Goal: Transaction & Acquisition: Purchase product/service

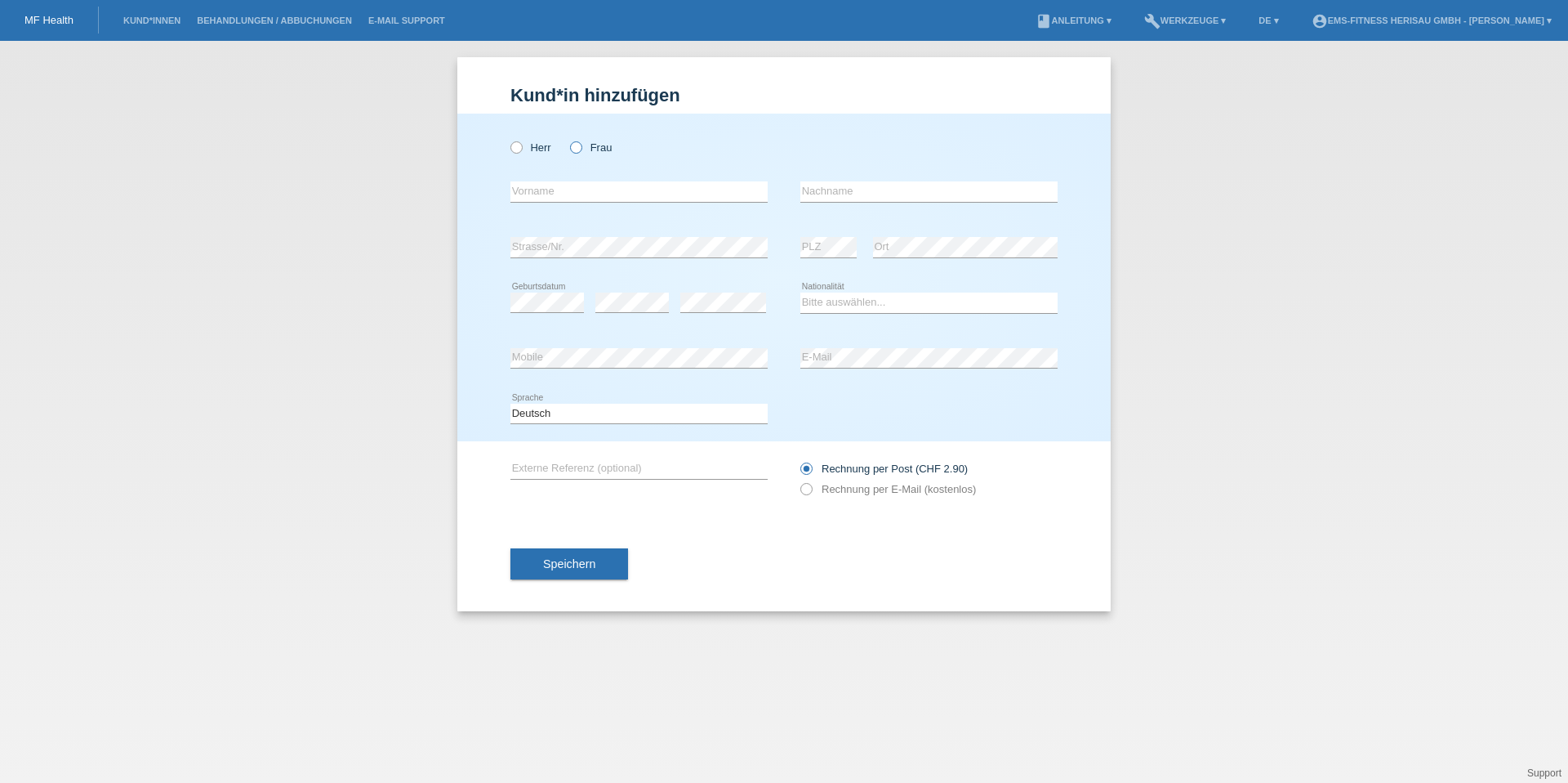
click at [568, 139] on icon at bounding box center [568, 139] width 0 height 0
click at [578, 148] on input "Frau" at bounding box center [576, 146] width 11 height 11
radio input "true"
click at [583, 190] on input "text" at bounding box center [639, 192] width 258 height 21
type input "[PERSON_NAME]"
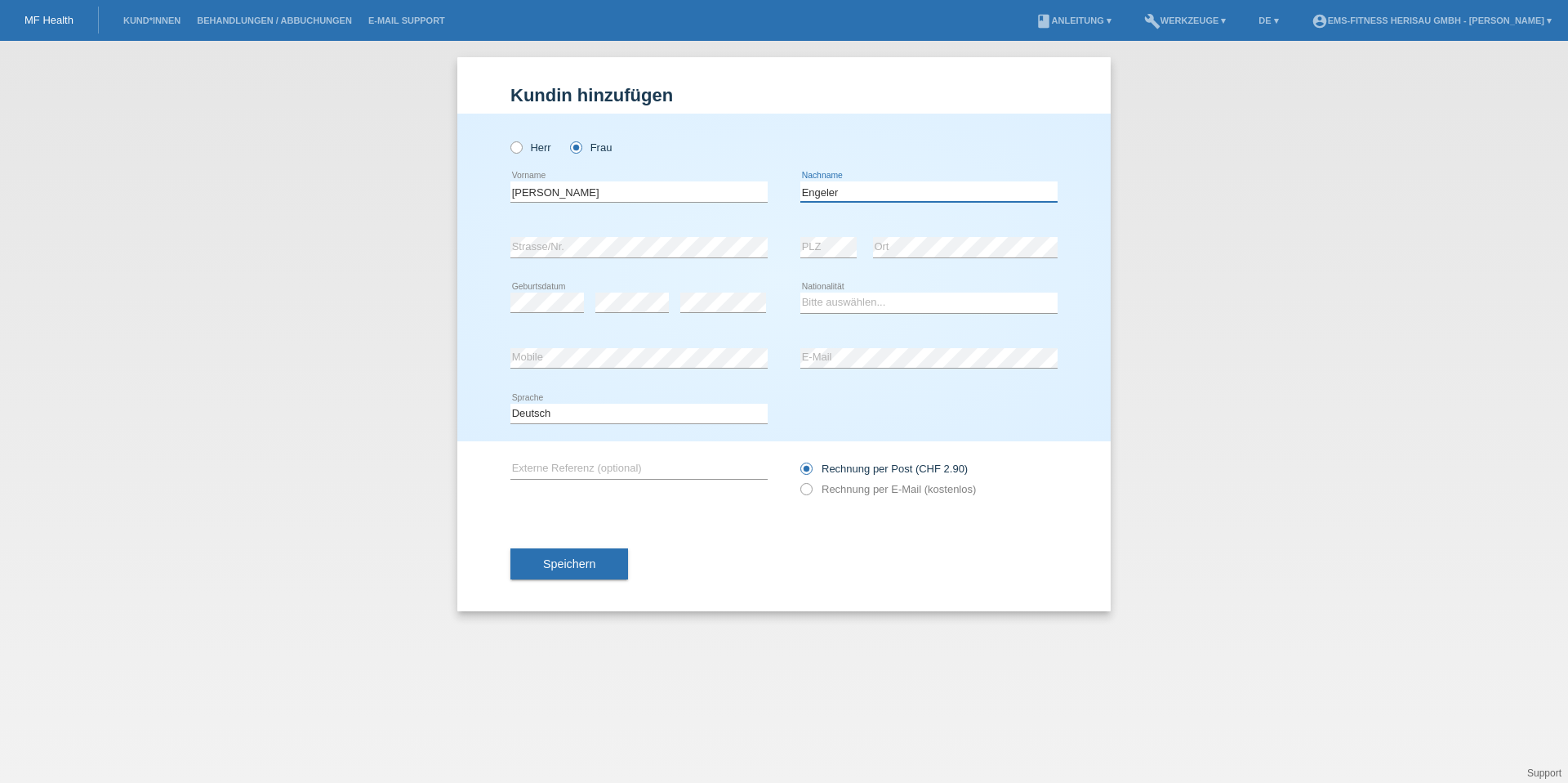
type input "Engeler"
select select "CH"
click at [594, 568] on span "Speichern" at bounding box center [569, 563] width 52 height 13
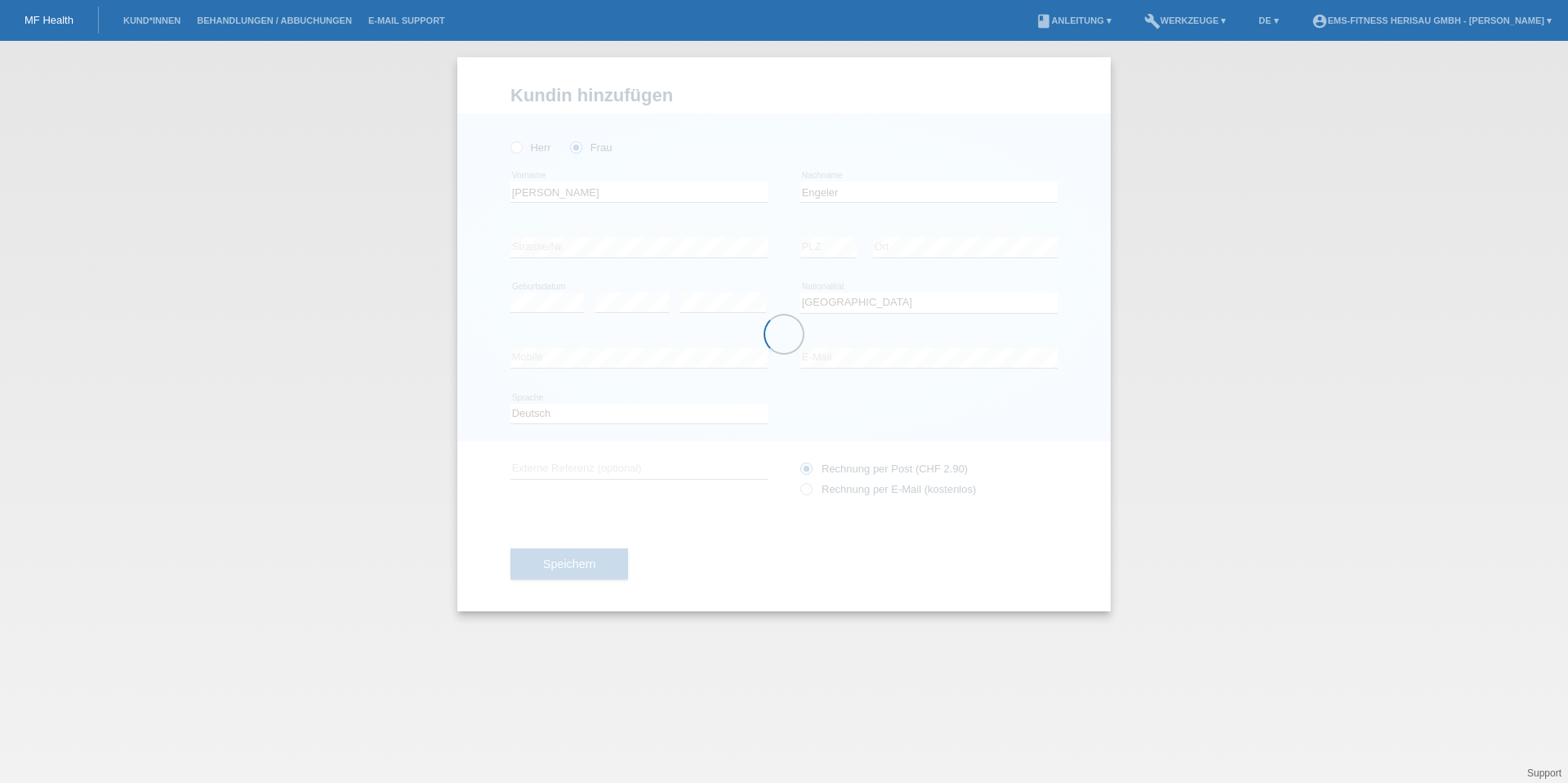
click at [863, 486] on div at bounding box center [784, 334] width 653 height 554
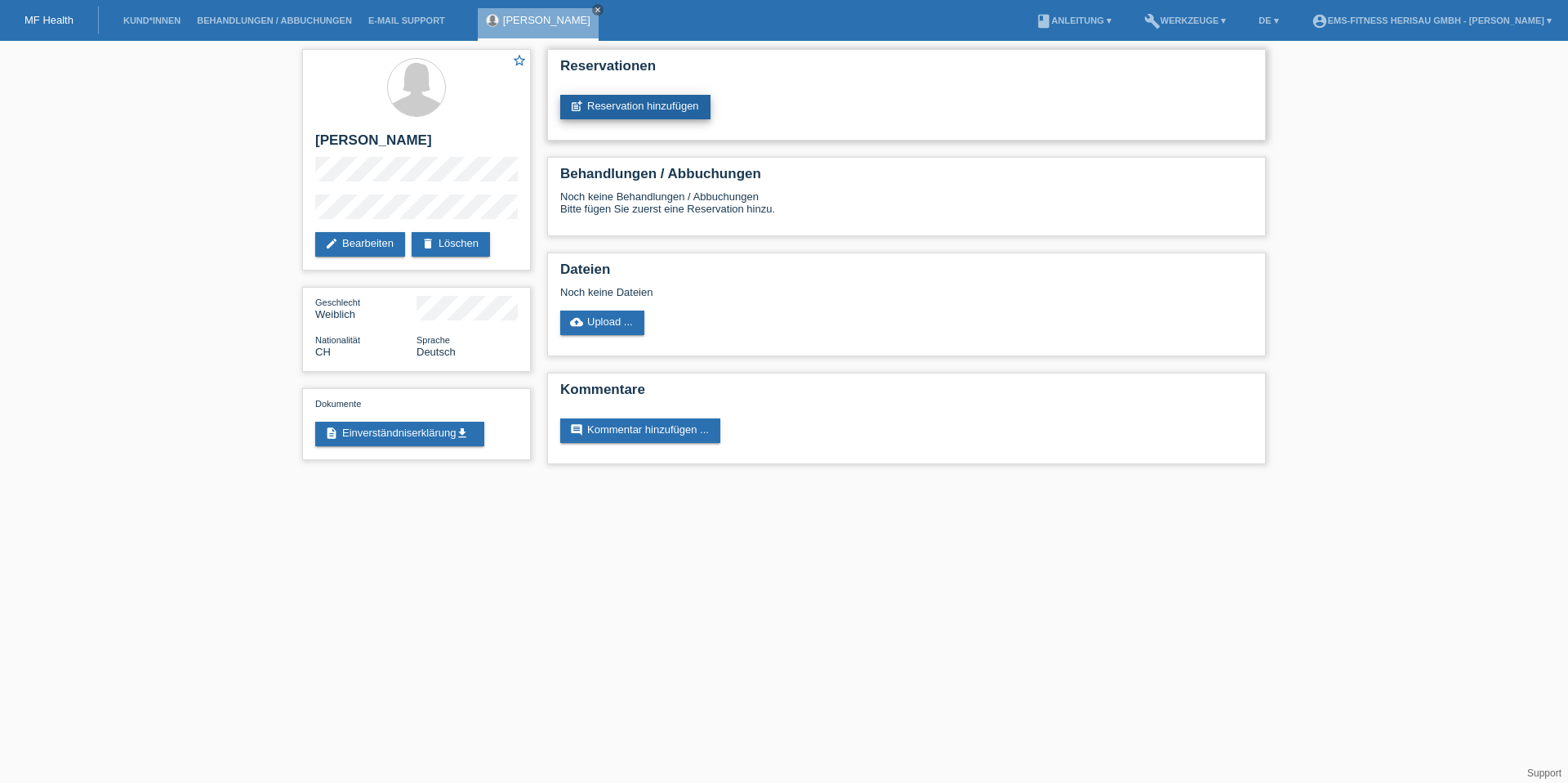
click at [652, 107] on link "post_add Reservation hinzufügen" at bounding box center [635, 107] width 150 height 24
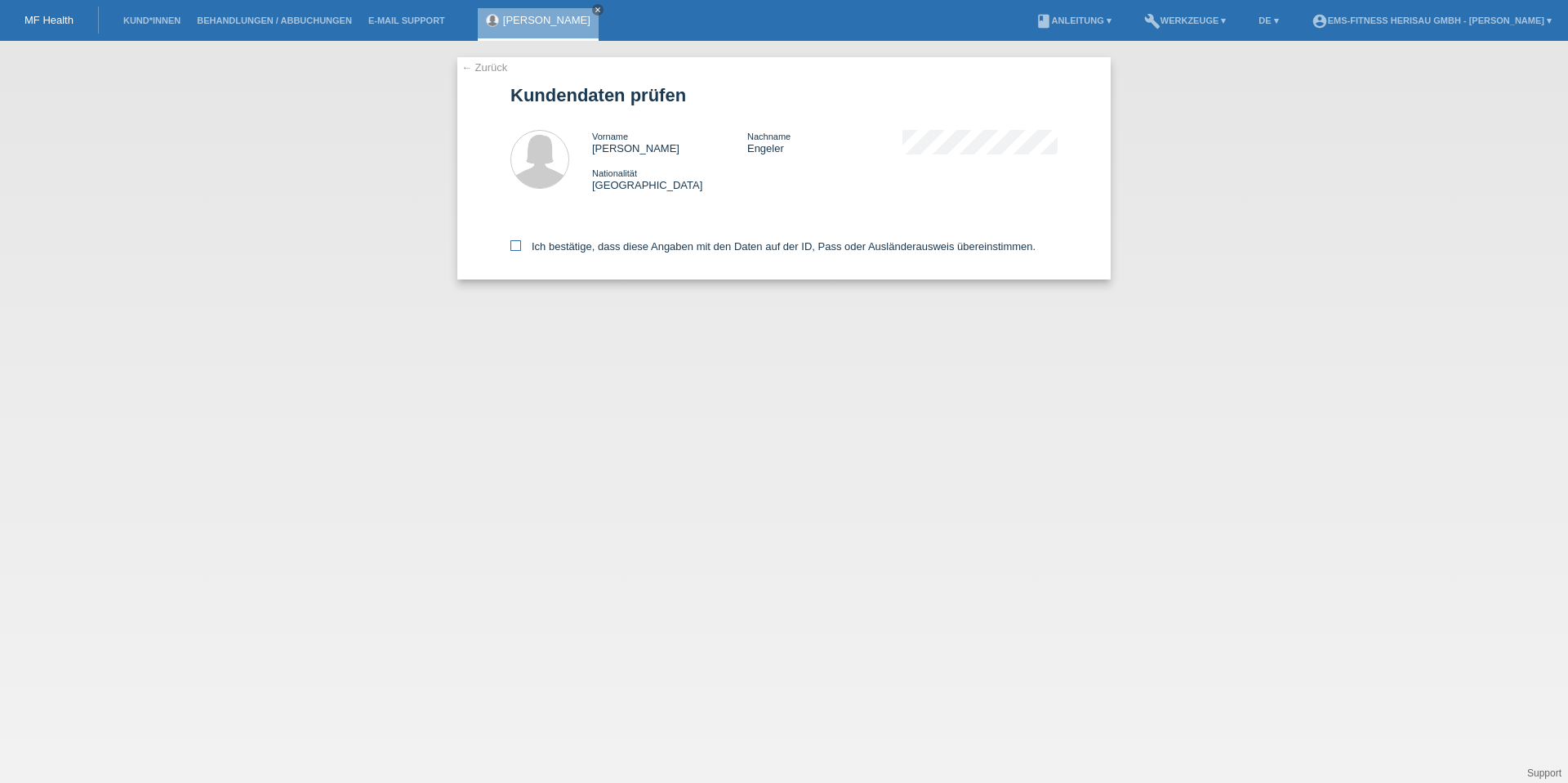
click at [632, 244] on label "Ich bestätige, dass diese Angaben mit den Daten auf der ID, Pass oder Ausländer…" at bounding box center [773, 247] width 525 height 13
click at [521, 244] on input "Ich bestätige, dass diese Angaben mit den Daten auf der ID, Pass oder Ausländer…" at bounding box center [516, 246] width 11 height 11
checkbox input "true"
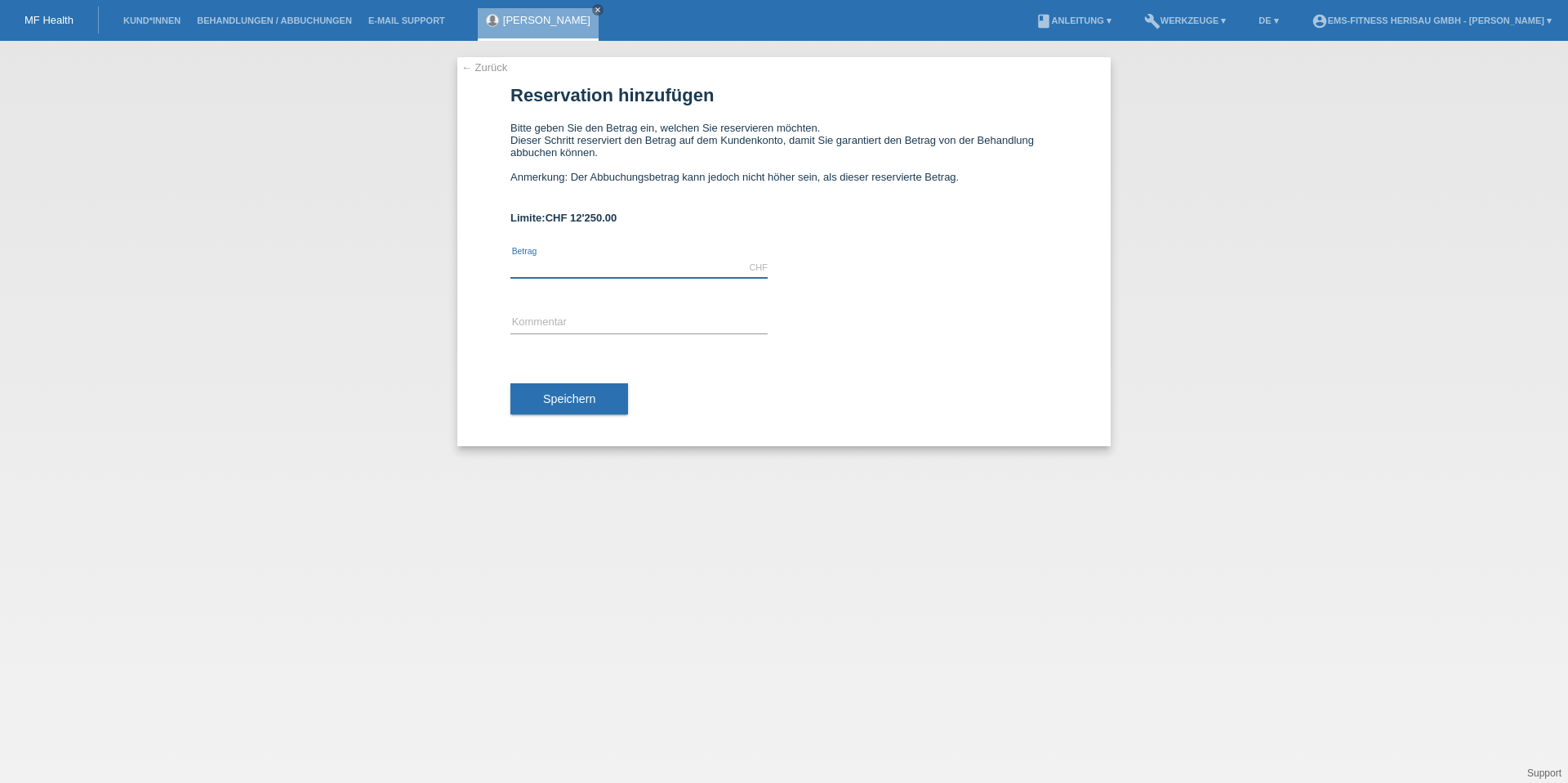
click at [684, 261] on input "text" at bounding box center [639, 268] width 258 height 21
type input "1997.00"
click at [658, 326] on input "text" at bounding box center [639, 323] width 258 height 21
click at [740, 321] on input "EMS Körperformen Herisau Automatische 12 Monats-Abo verlängerung" at bounding box center [639, 323] width 258 height 21
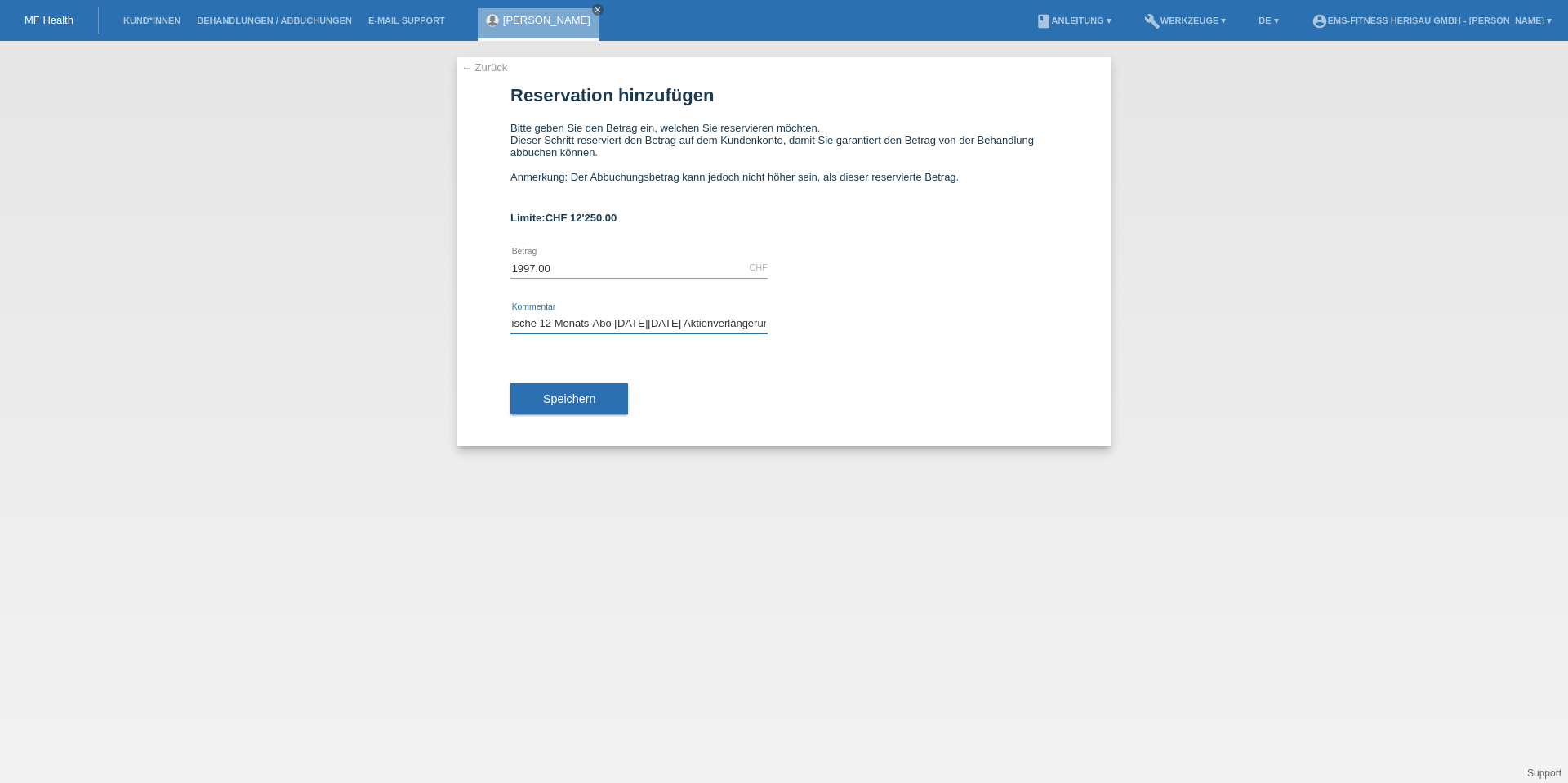
click at [703, 325] on input "EMS Körperformen Herisau Automatische 12 Monats-Abo Black Friday Aktionverlänge…" at bounding box center [639, 323] width 258 height 21
type input "EMS Körperformen Herisau Automatische 12 Monats-Abo Black Friday Aktion verläng…"
click at [587, 399] on span "Speichern" at bounding box center [569, 399] width 52 height 13
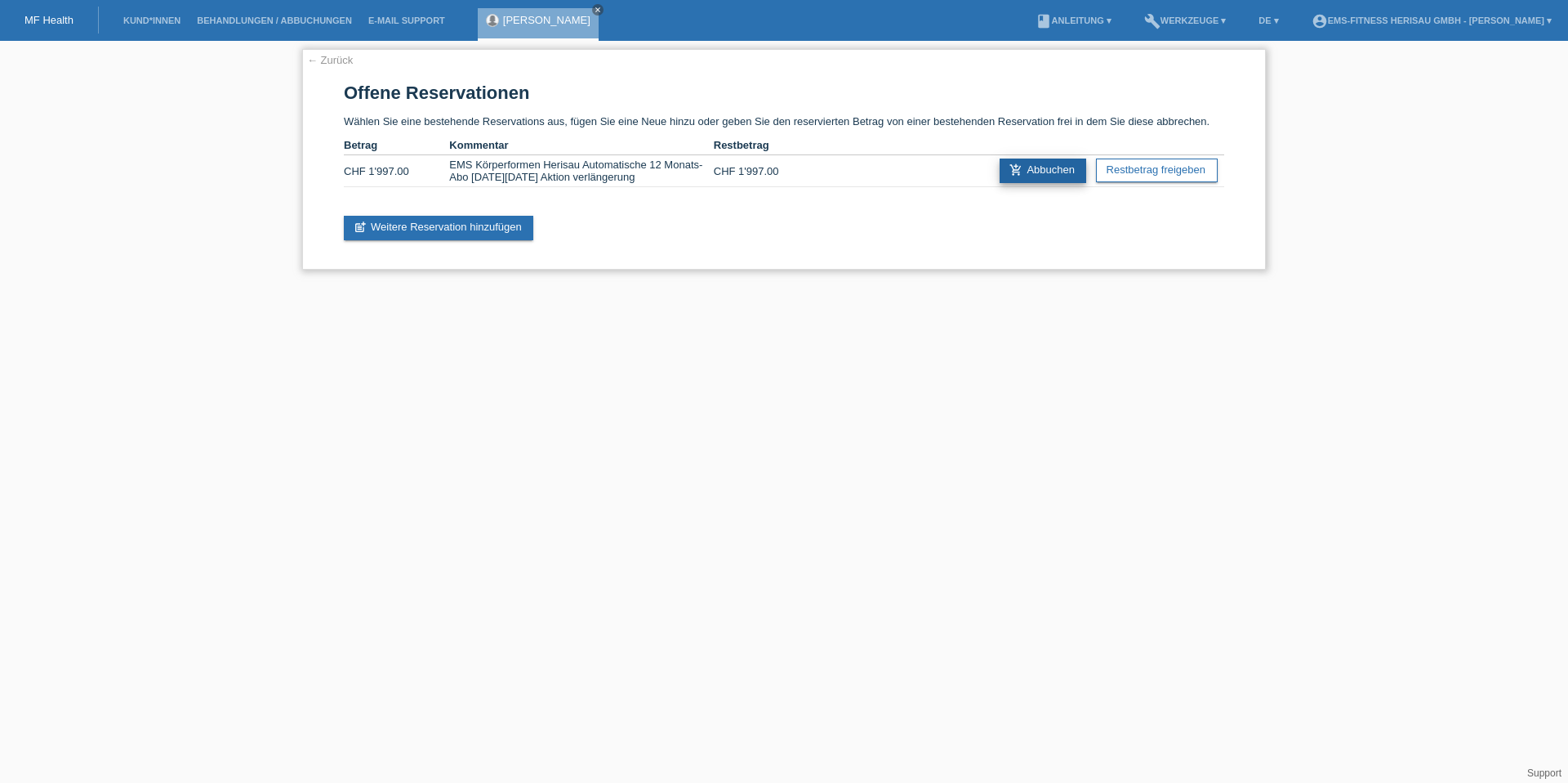
click at [1056, 175] on link "add_shopping_cart Abbuchen" at bounding box center [1043, 170] width 87 height 24
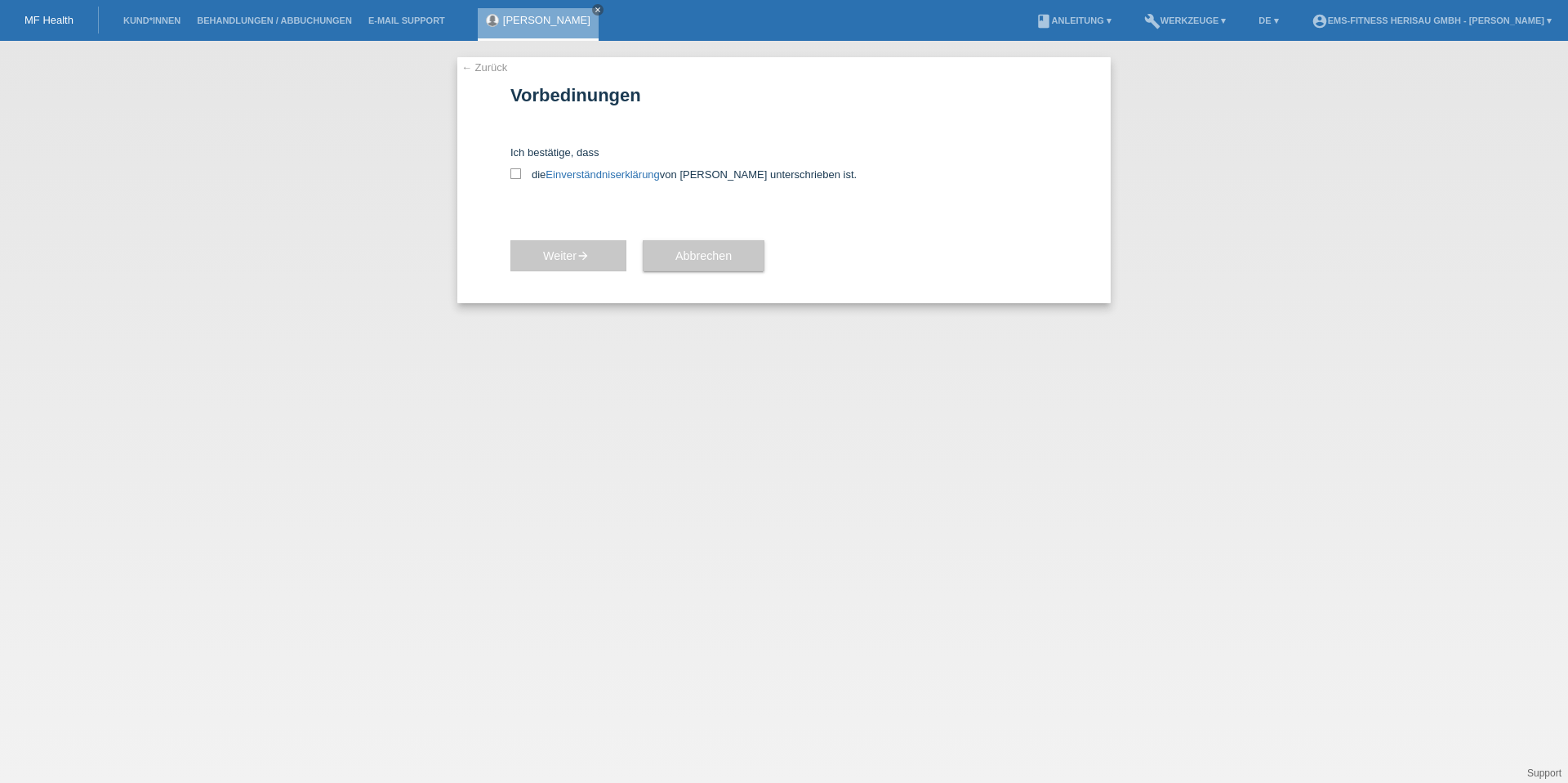
drag, startPoint x: 519, startPoint y: 175, endPoint x: 530, endPoint y: 203, distance: 30.1
click at [519, 175] on icon at bounding box center [516, 174] width 11 height 11
click at [519, 175] on input "die Einverständniserklärung von der Kundin unterschrieben ist." at bounding box center [516, 174] width 11 height 11
checkbox input "true"
click at [566, 251] on span "Weiter arrow_forward" at bounding box center [568, 256] width 51 height 13
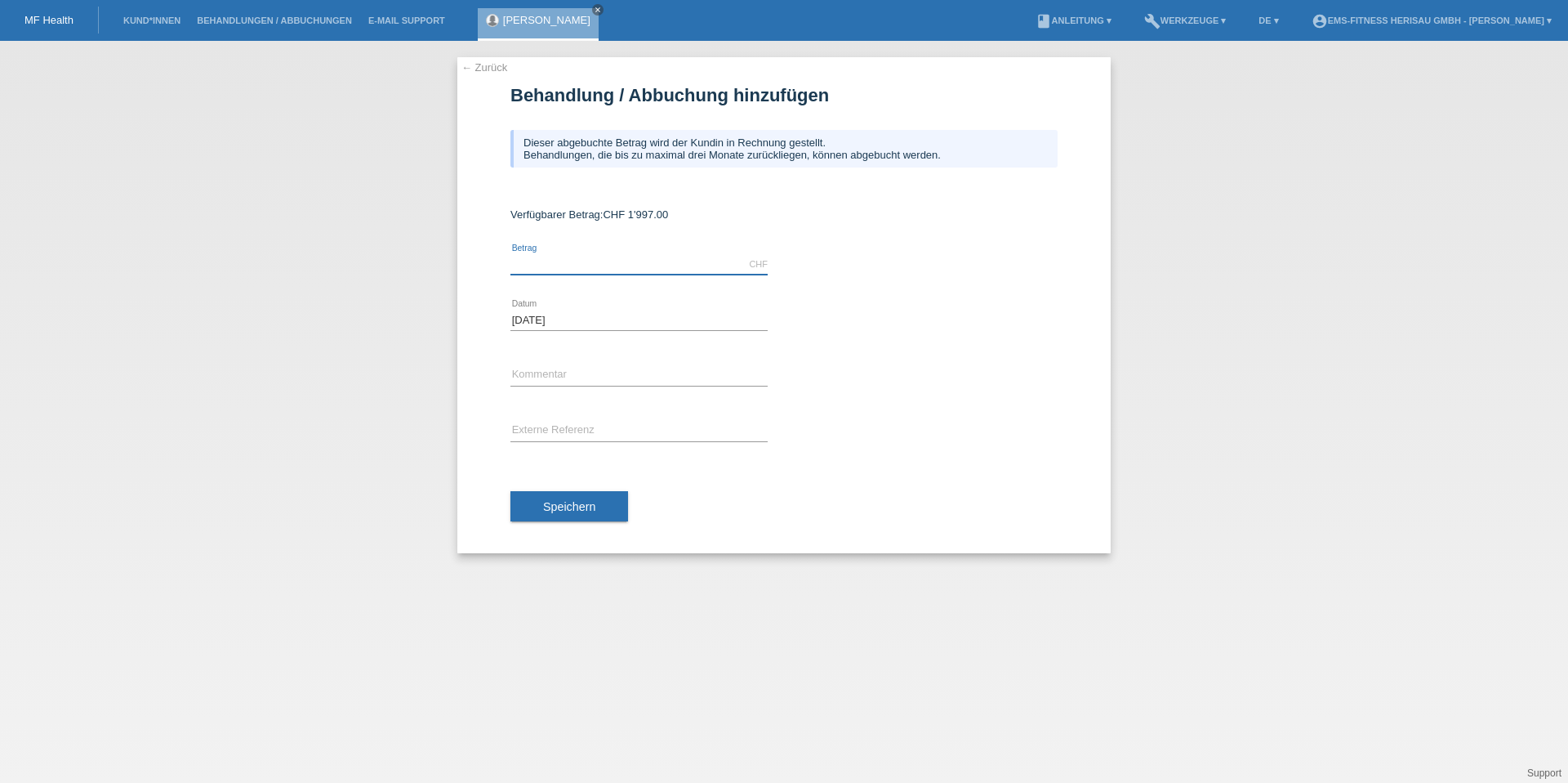
click at [542, 257] on input "text" at bounding box center [639, 264] width 258 height 21
type input "1997.00"
drag, startPoint x: 567, startPoint y: 505, endPoint x: 579, endPoint y: 498, distance: 13.9
click at [567, 505] on span "Speichern" at bounding box center [569, 506] width 52 height 13
